Goal: Transaction & Acquisition: Purchase product/service

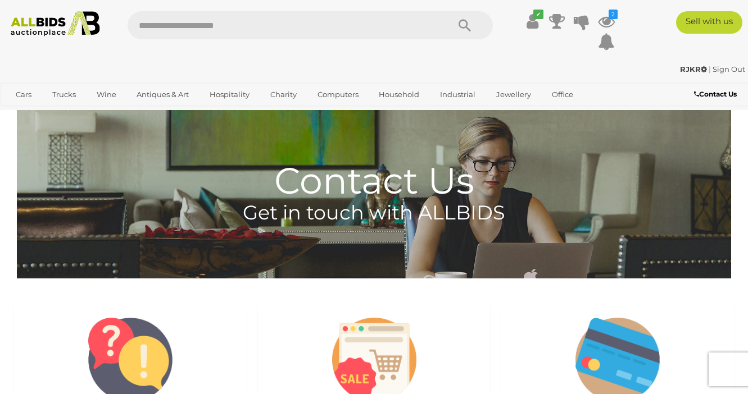
scroll to position [607, 0]
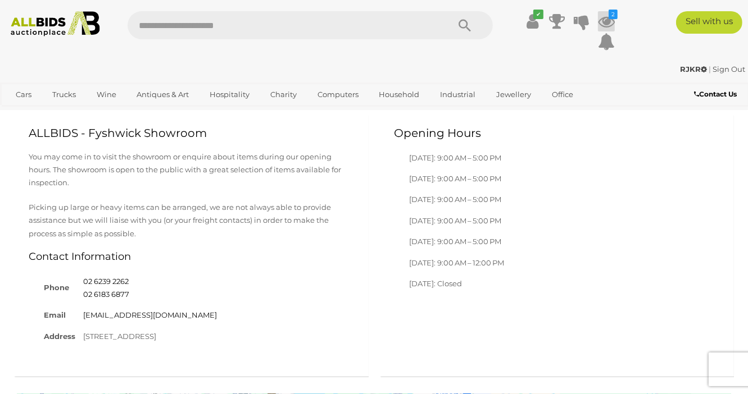
click at [601, 25] on icon at bounding box center [606, 21] width 17 height 20
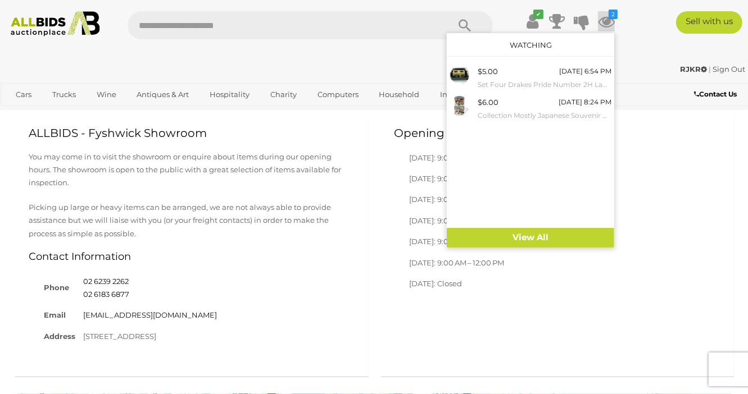
click at [659, 195] on div "Opening Hours Monday: 9:00 AM – 5:00 PM Tuesday: 9:00 AM – 5:00 PM Wednesday: 9…" at bounding box center [557, 211] width 355 height 194
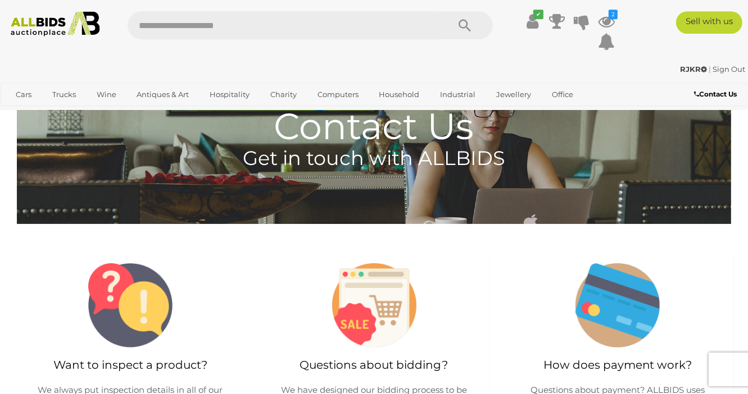
scroll to position [0, 0]
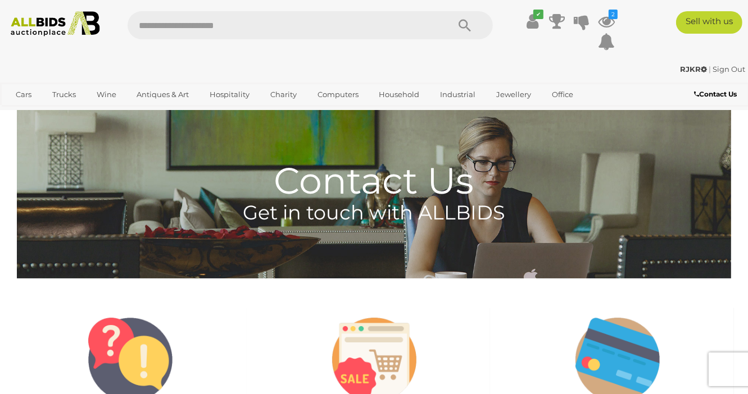
click at [65, 27] on img at bounding box center [55, 23] width 99 height 25
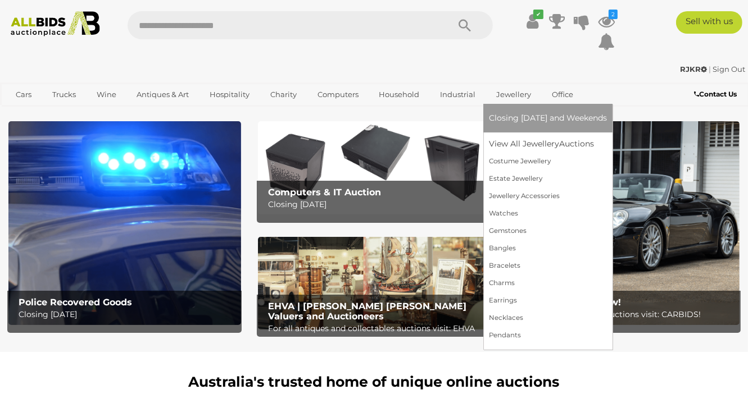
click at [504, 93] on link "Jewellery" at bounding box center [513, 94] width 49 height 19
click at [527, 144] on link "View All Jewellery Auctions" at bounding box center [548, 143] width 118 height 17
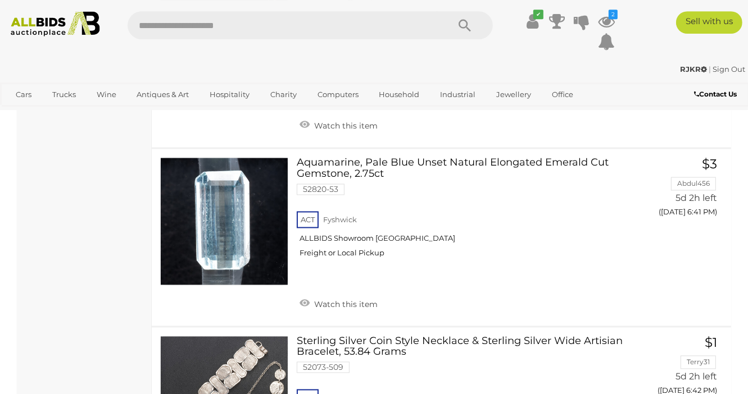
scroll to position [1881, 0]
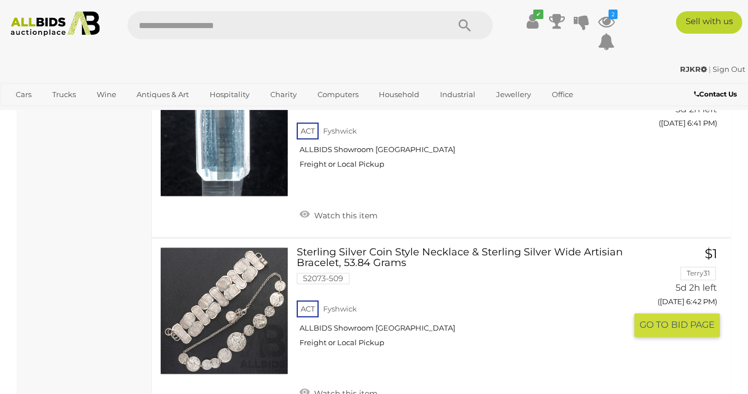
click at [250, 280] on link at bounding box center [224, 311] width 128 height 128
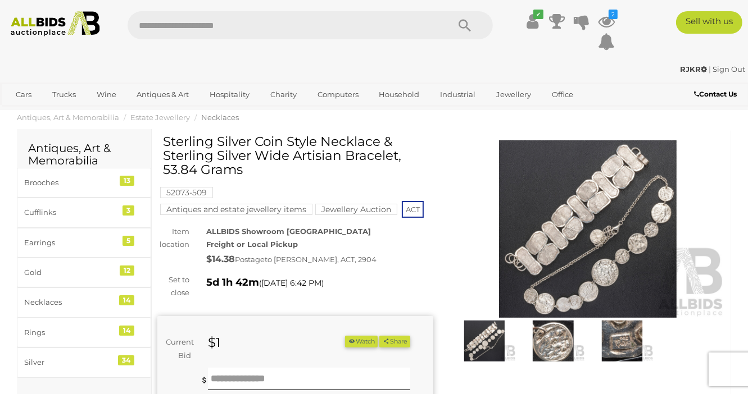
click at [596, 298] on img at bounding box center [588, 229] width 276 height 178
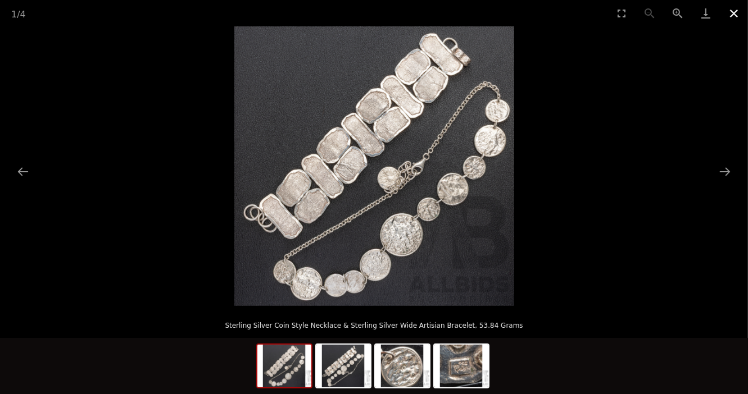
click at [733, 4] on button "Close gallery" at bounding box center [734, 13] width 28 height 26
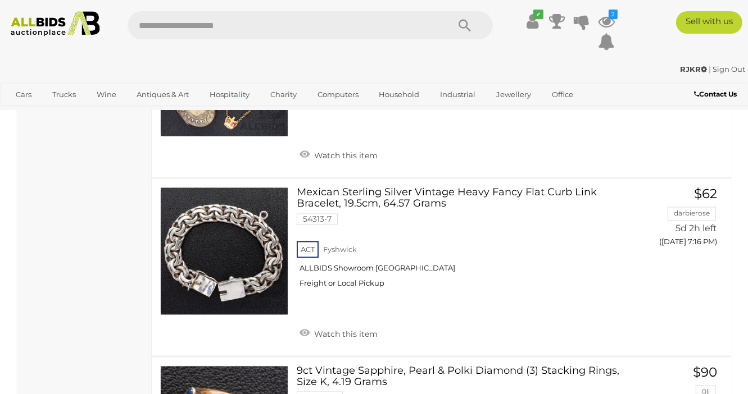
scroll to position [5618, 0]
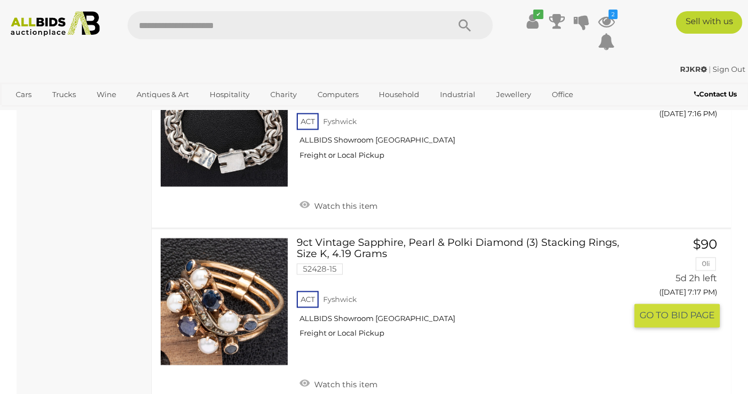
click at [241, 280] on link at bounding box center [224, 302] width 128 height 128
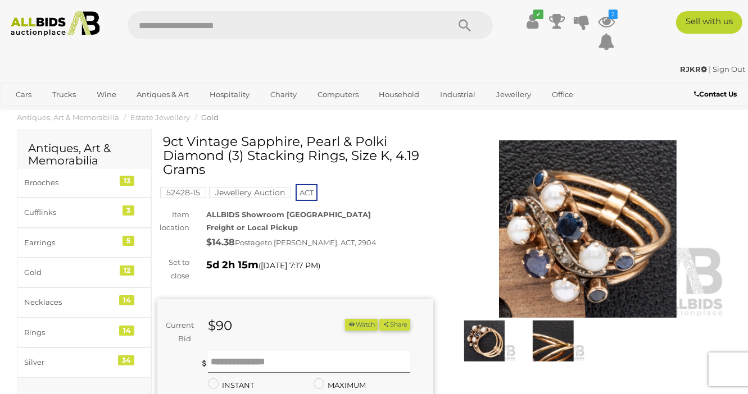
click at [484, 348] on img at bounding box center [484, 341] width 63 height 41
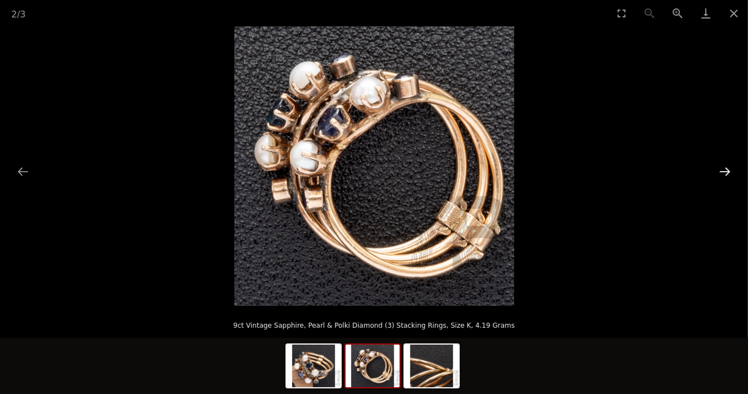
click at [730, 173] on button "Next slide" at bounding box center [725, 172] width 24 height 22
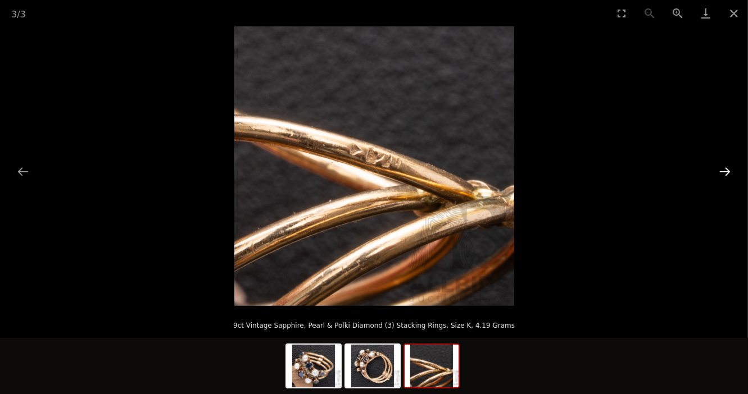
click at [730, 173] on button "Next slide" at bounding box center [725, 172] width 24 height 22
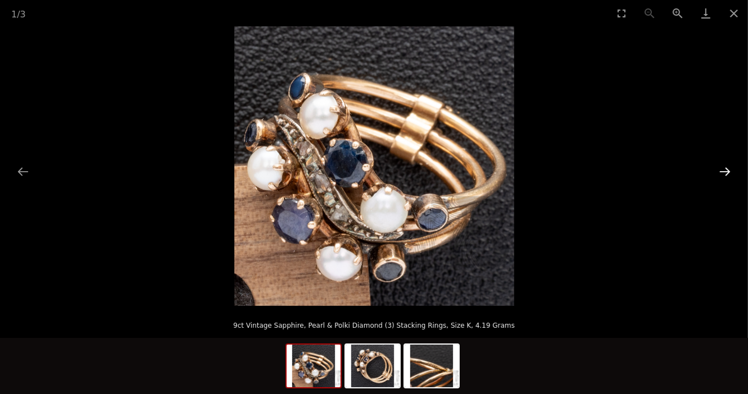
click at [730, 173] on button "Next slide" at bounding box center [725, 172] width 24 height 22
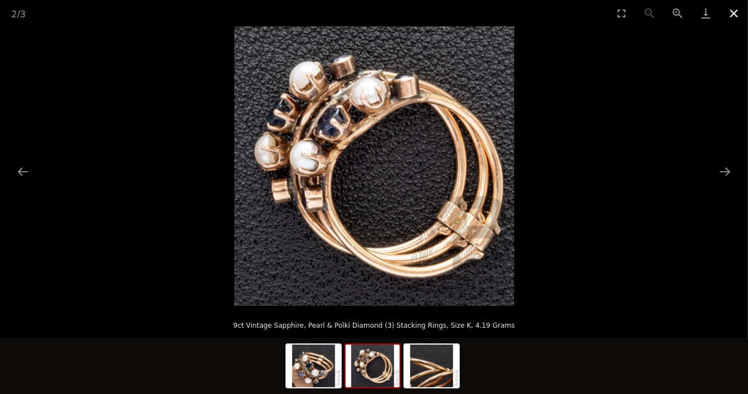
click at [736, 15] on button "Close gallery" at bounding box center [734, 13] width 28 height 26
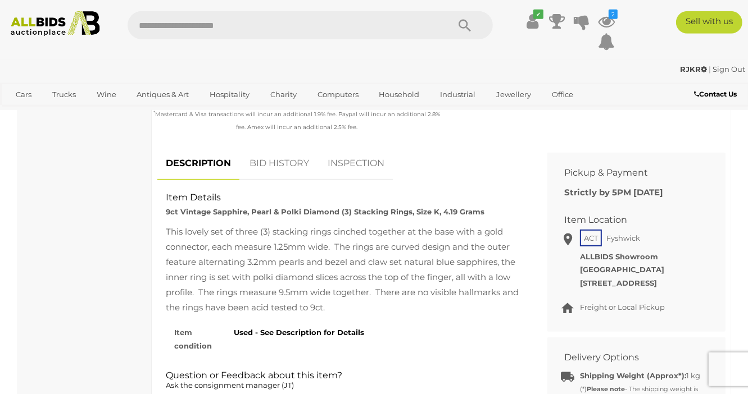
scroll to position [425, 0]
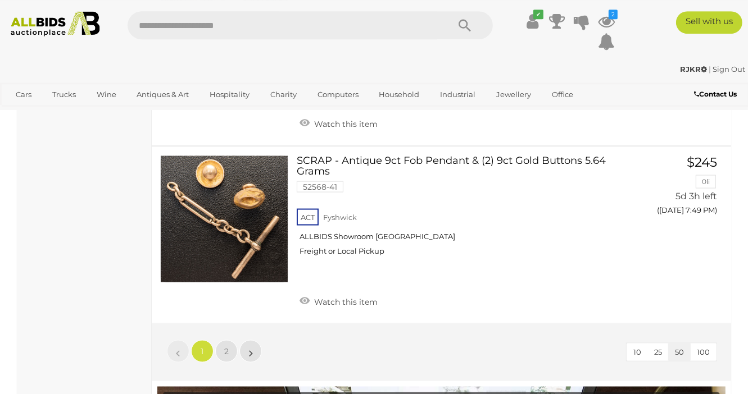
scroll to position [8979, 0]
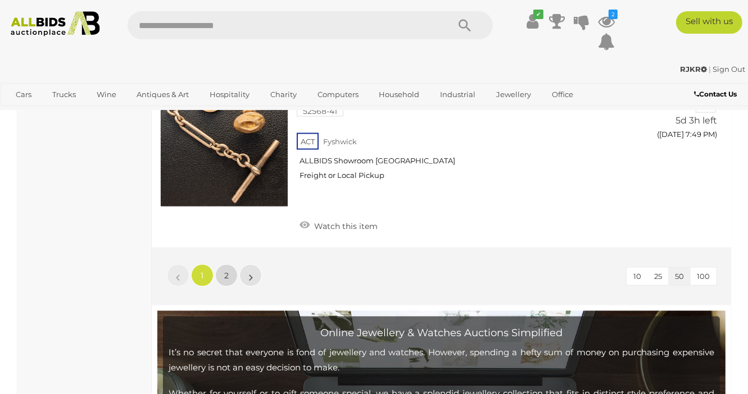
click at [228, 271] on span "2" at bounding box center [226, 276] width 4 height 10
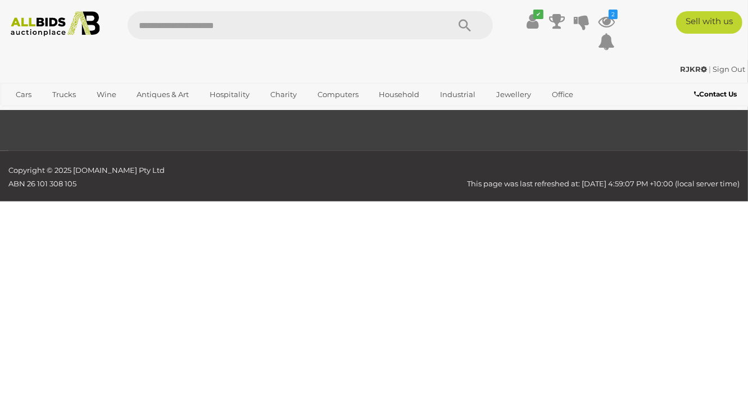
scroll to position [242, 0]
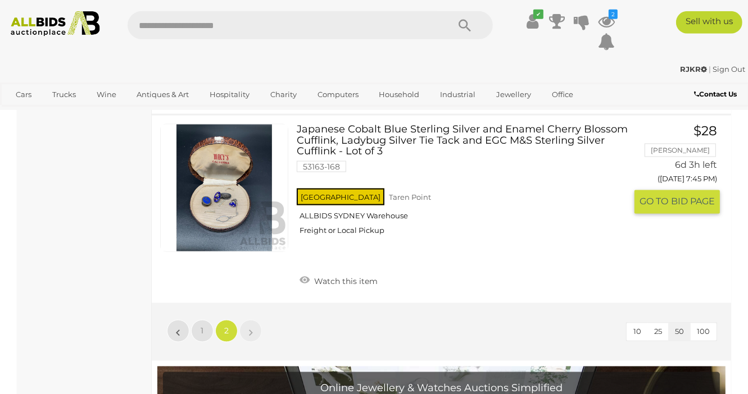
scroll to position [1699, 0]
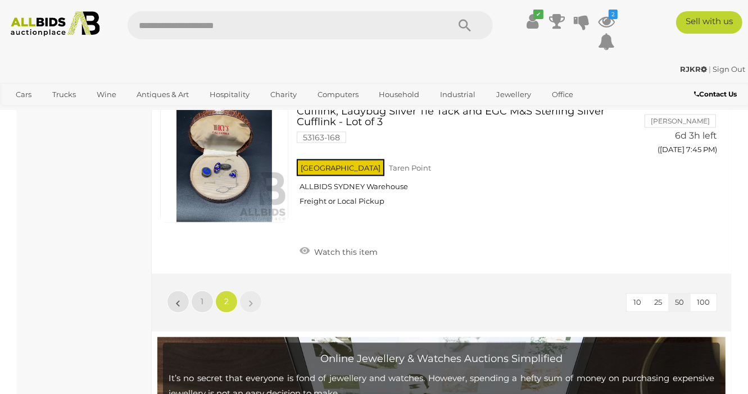
click at [66, 26] on img at bounding box center [55, 23] width 99 height 25
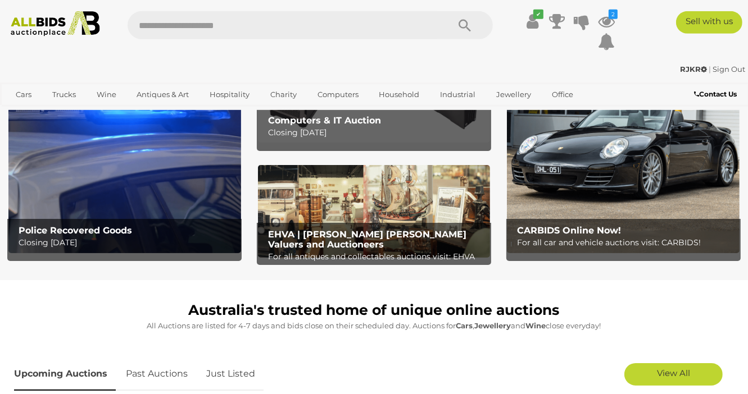
scroll to position [182, 0]
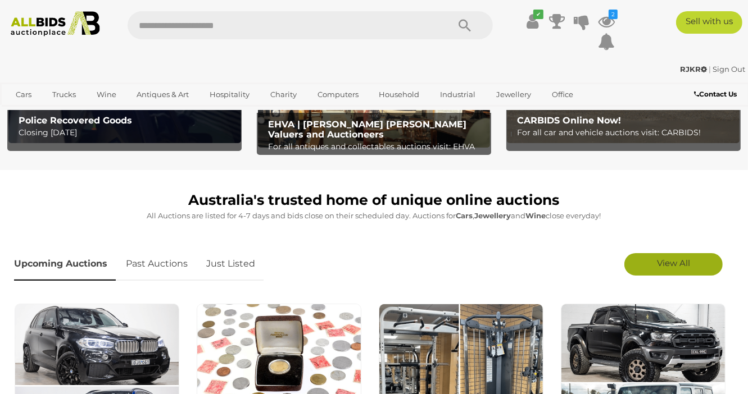
click at [647, 267] on link "View All" at bounding box center [673, 264] width 98 height 22
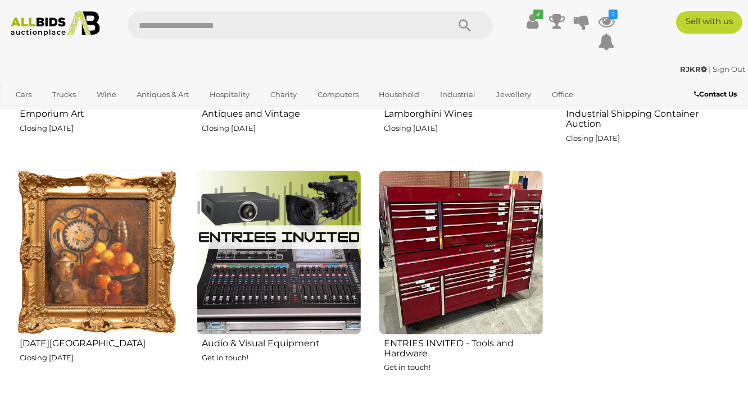
scroll to position [1699, 0]
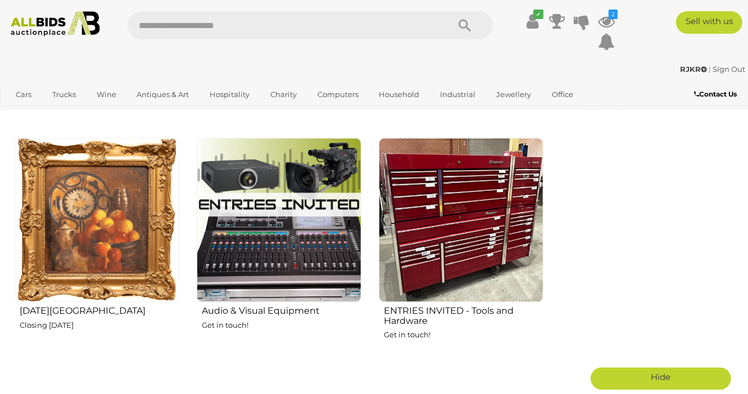
click at [140, 231] on img at bounding box center [97, 220] width 165 height 165
